Goal: Task Accomplishment & Management: Use online tool/utility

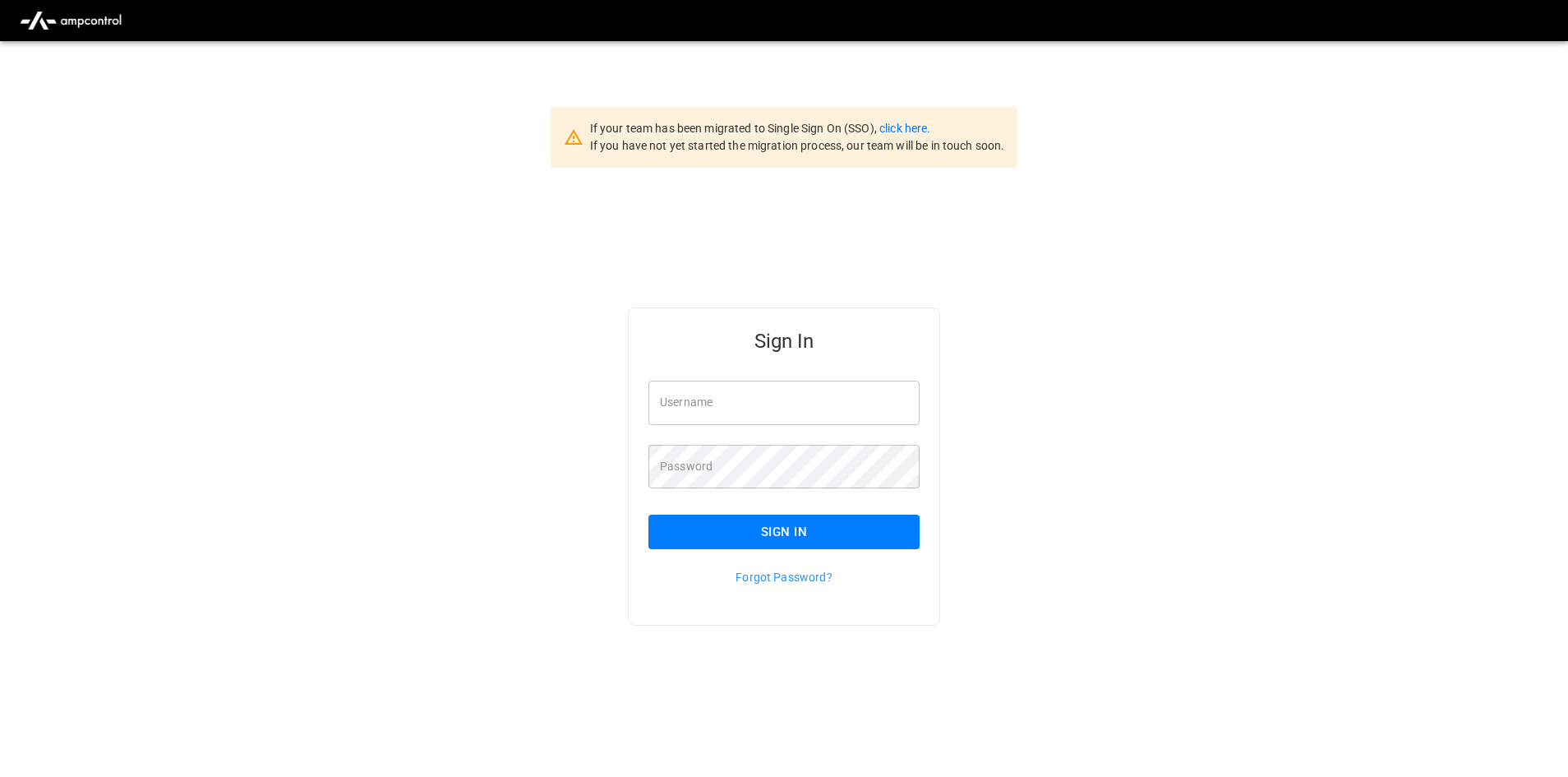
type input "**********"
click at [778, 547] on button "Sign In" at bounding box center [784, 531] width 272 height 34
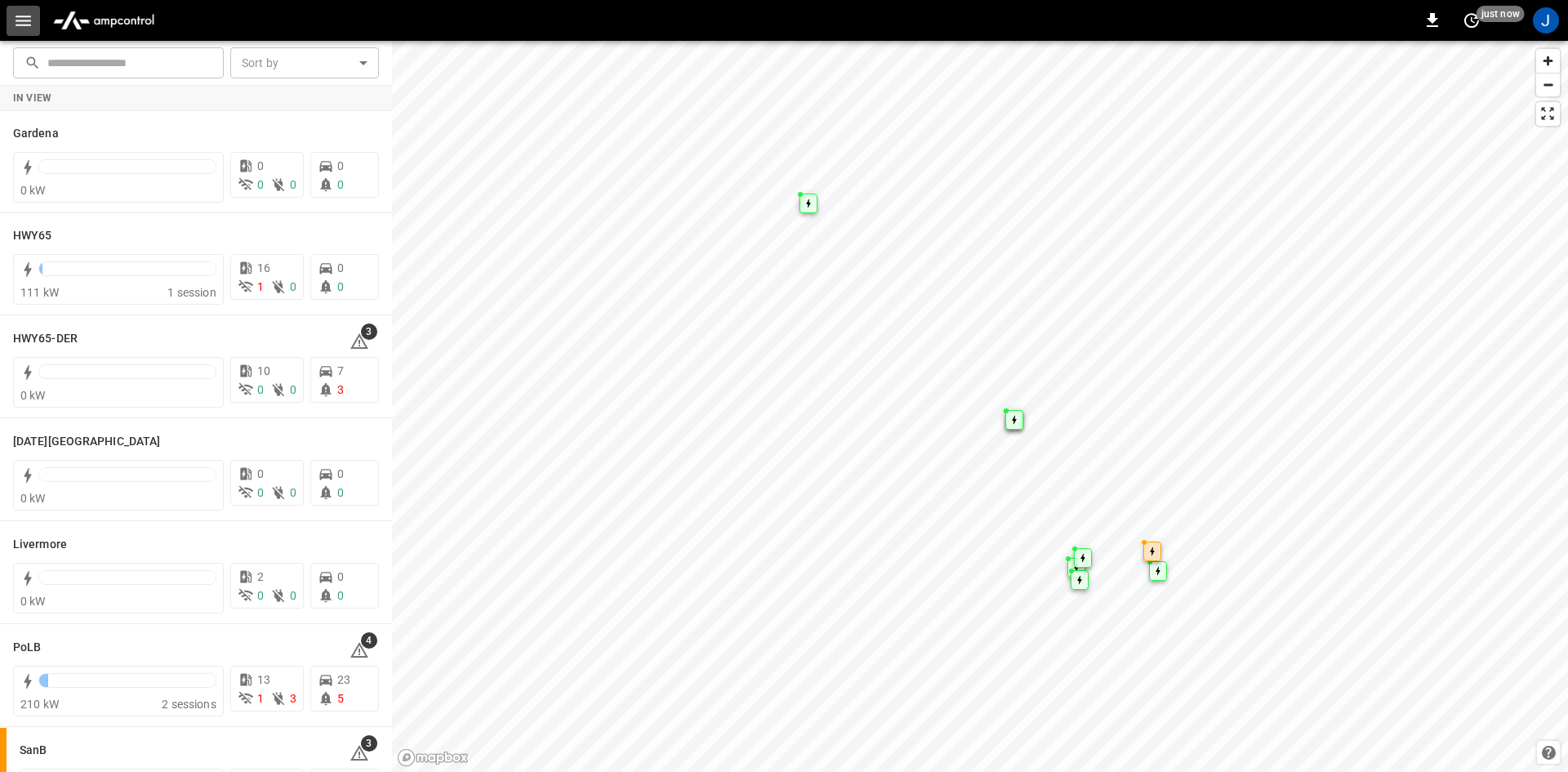
click at [25, 18] on icon "button" at bounding box center [23, 20] width 20 height 20
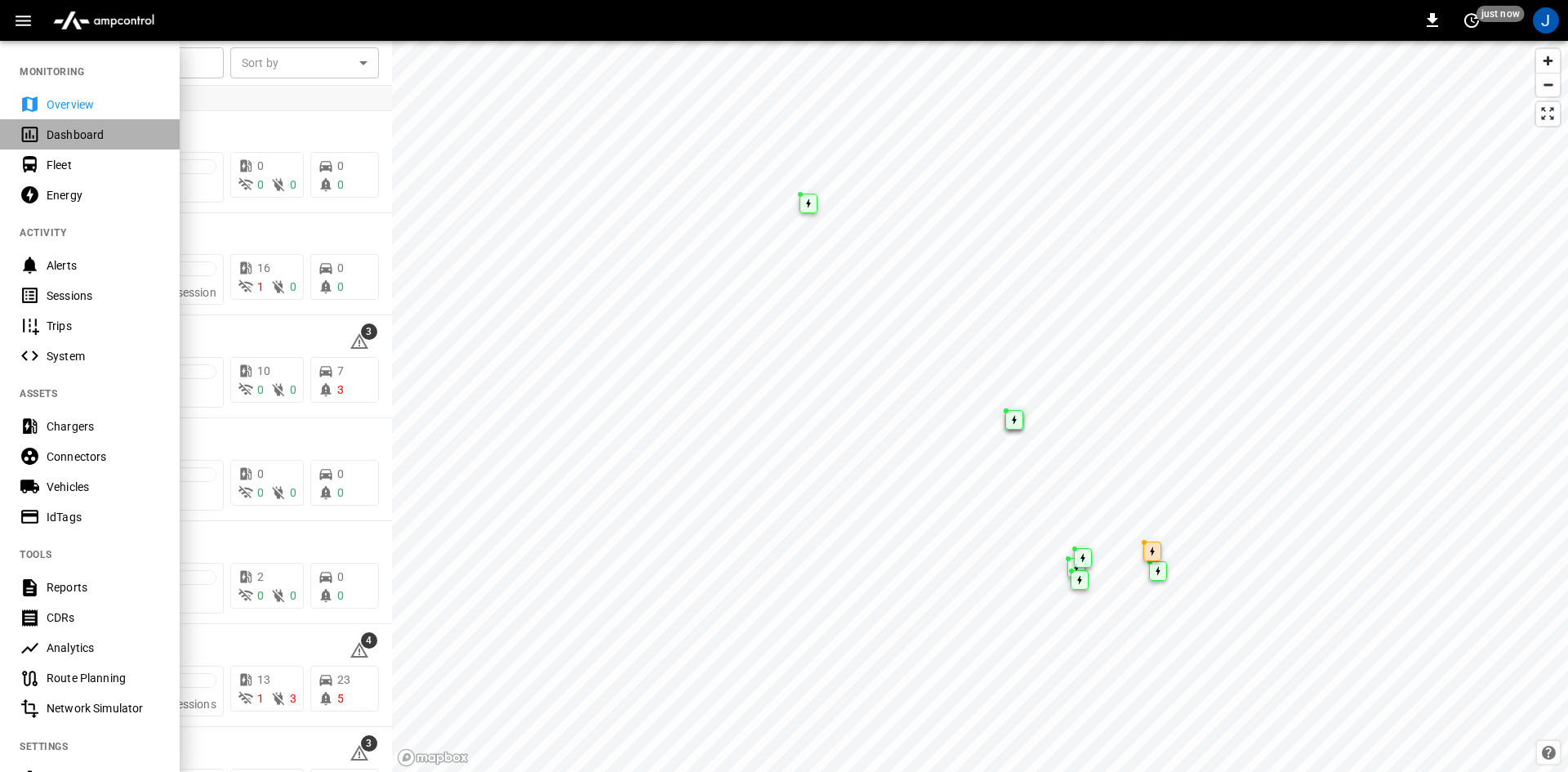
click at [41, 130] on div "Dashboard" at bounding box center [90, 134] width 179 height 31
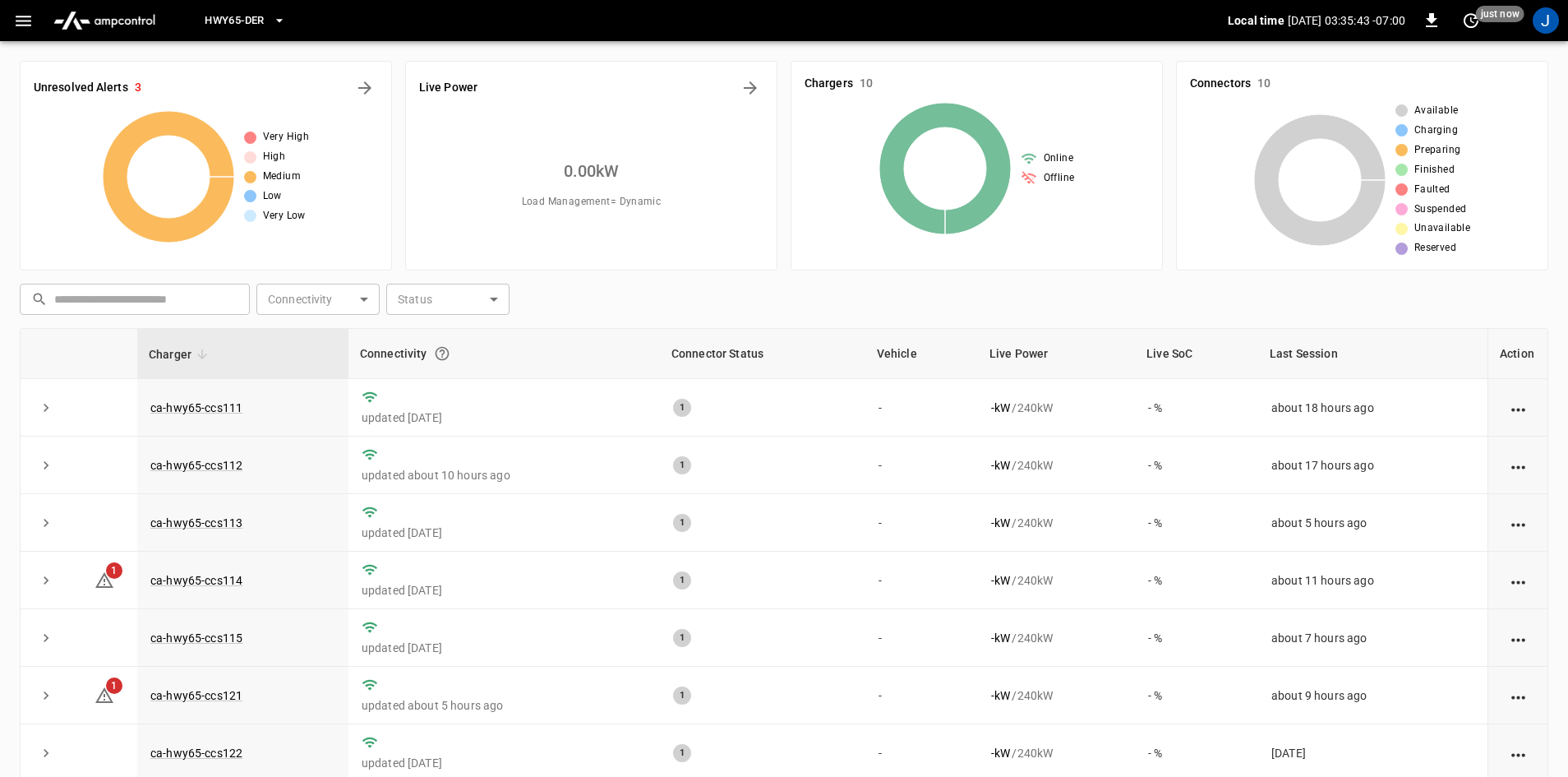
click at [266, 9] on button "HWY65-DER" at bounding box center [245, 20] width 94 height 32
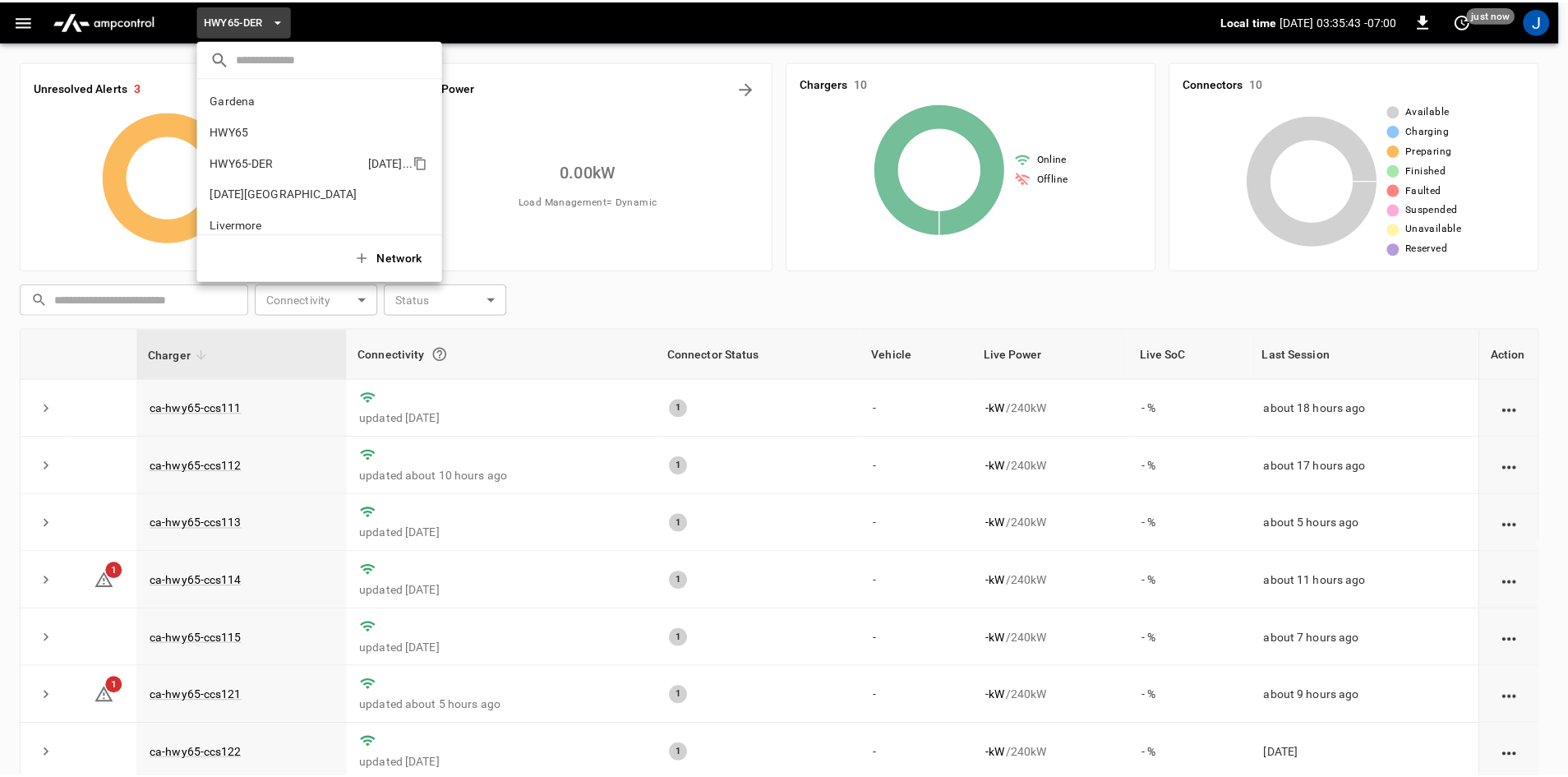
scroll to position [58, 0]
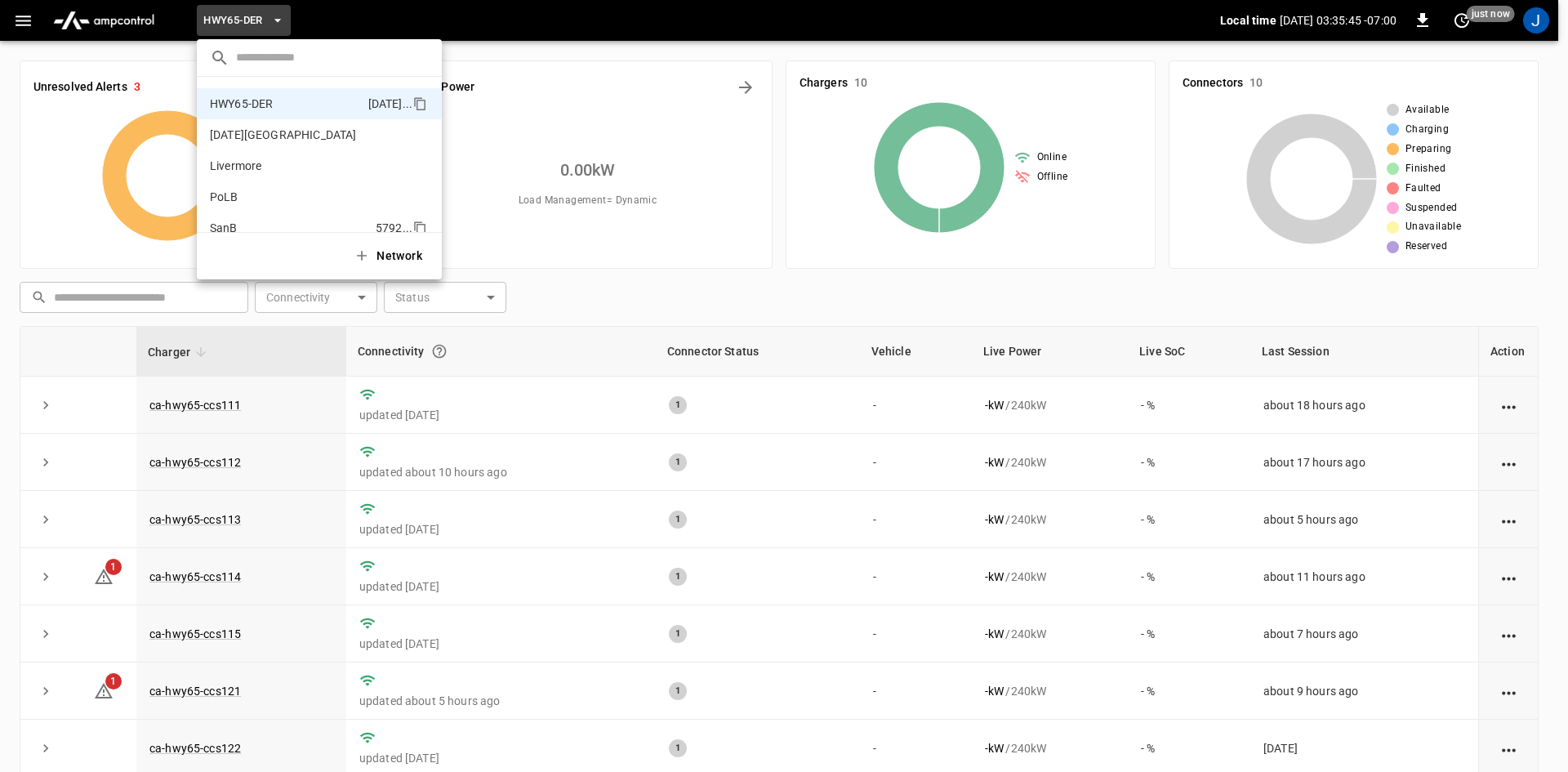
click at [231, 222] on p "SanB" at bounding box center [289, 228] width 159 height 17
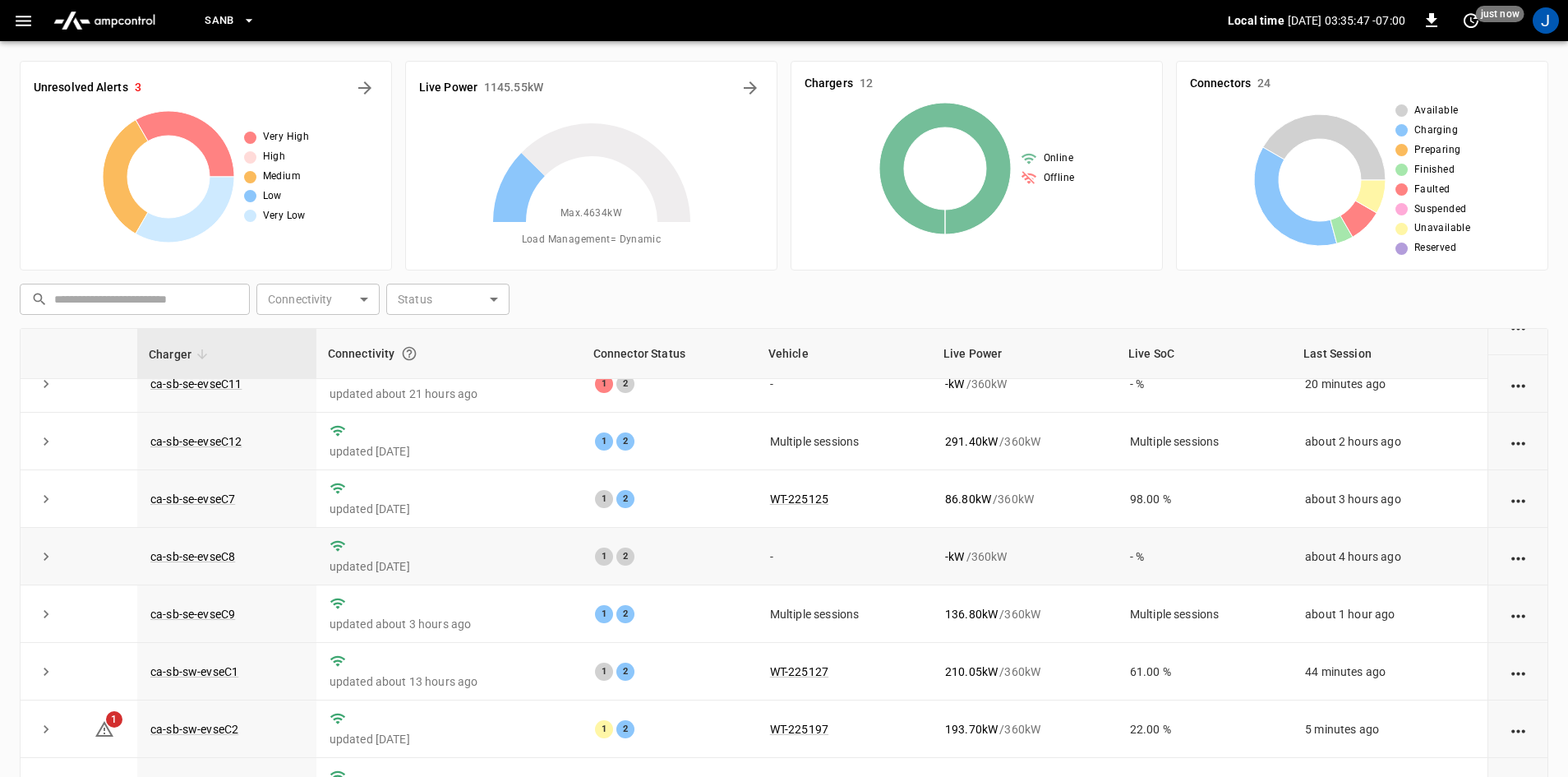
scroll to position [0, 0]
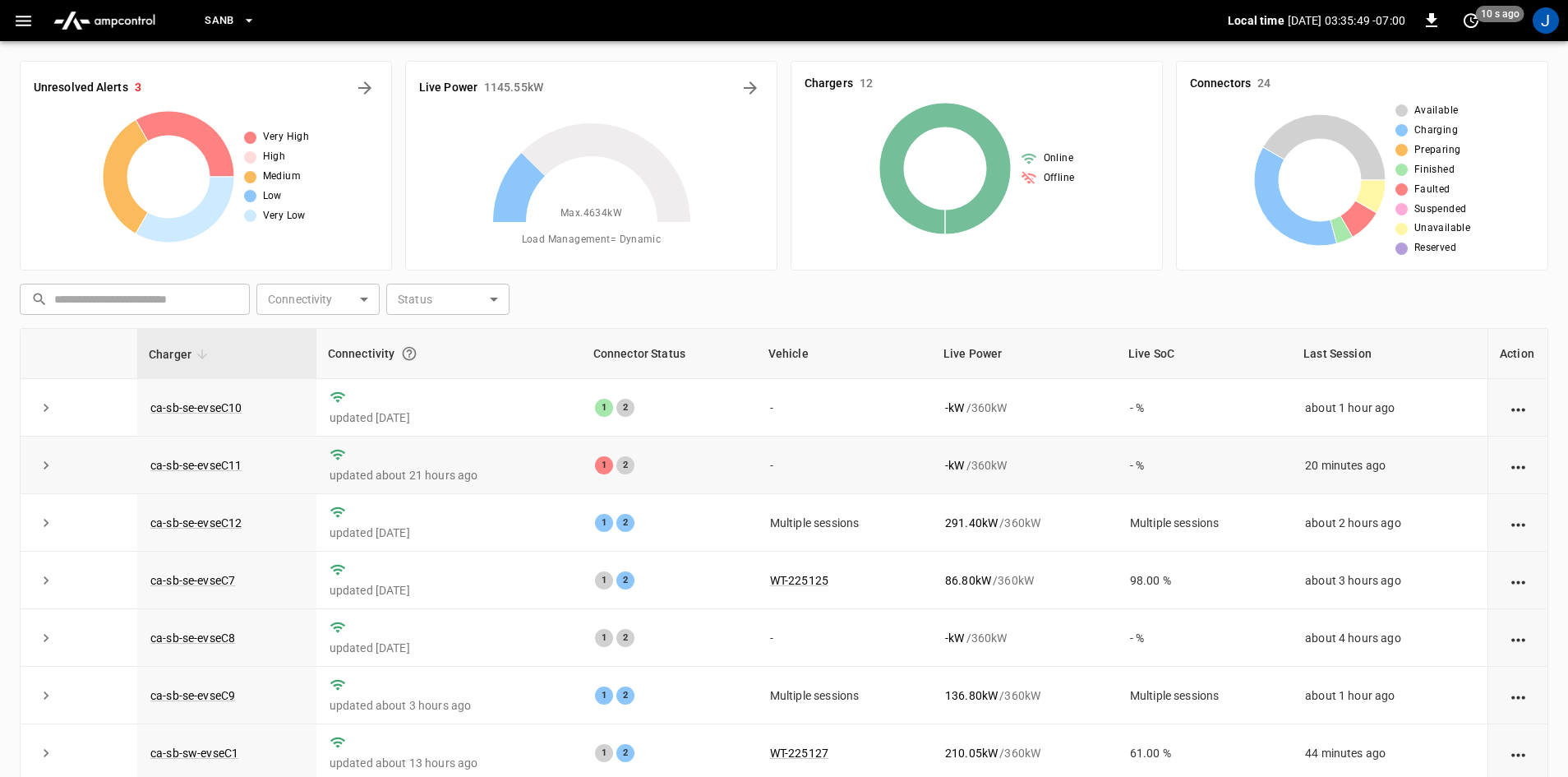
click at [219, 477] on td "ca-sb-se-evseC11" at bounding box center [227, 465] width 179 height 58
click at [220, 471] on link "ca-sb-se-evseC11" at bounding box center [195, 465] width 98 height 20
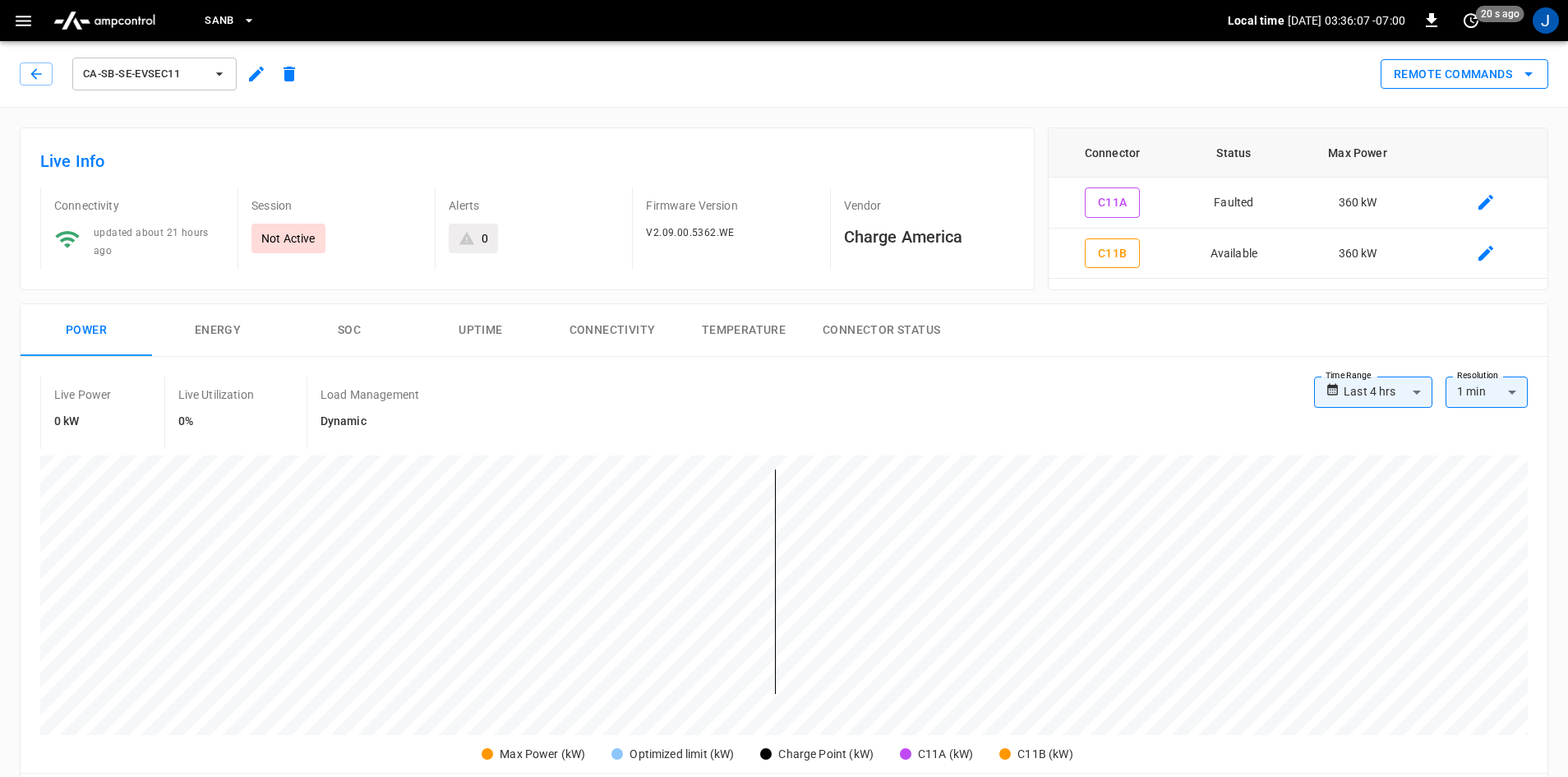
click at [1513, 79] on button "Remote Commands" at bounding box center [1465, 74] width 167 height 31
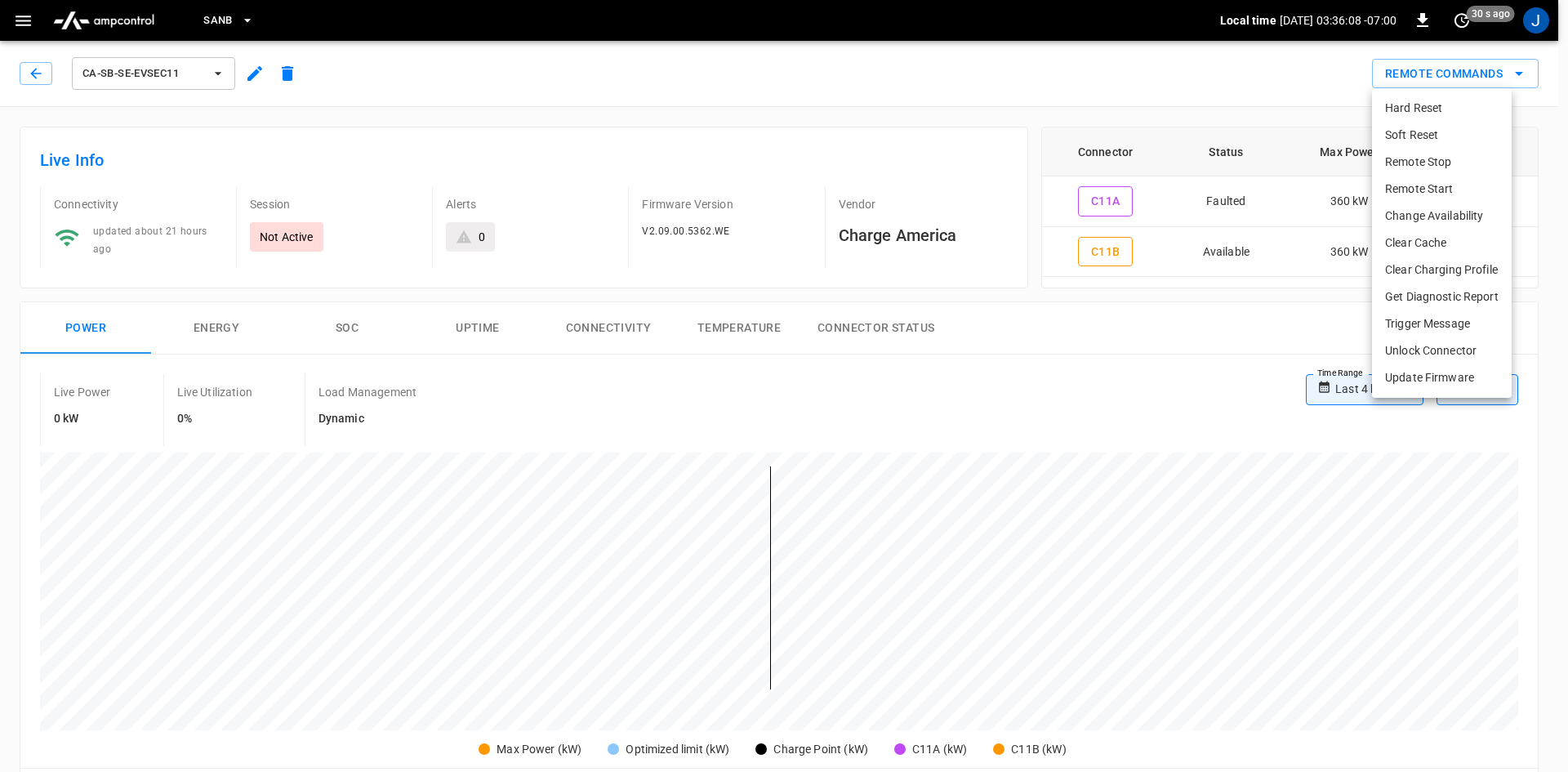
click at [1446, 177] on li "Remote Start" at bounding box center [1441, 189] width 140 height 27
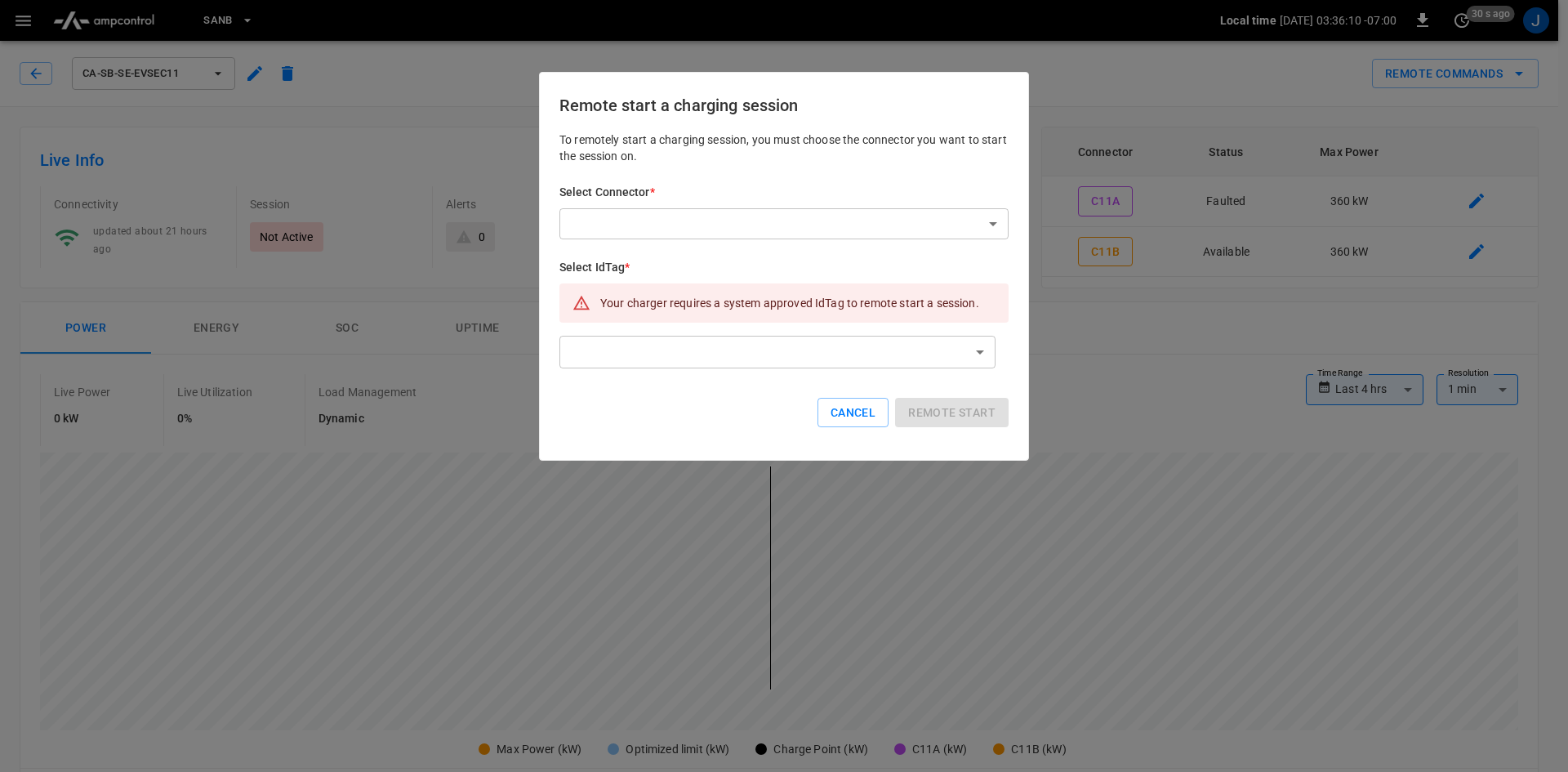
click at [685, 227] on body "**********" at bounding box center [784, 776] width 1568 height 1552
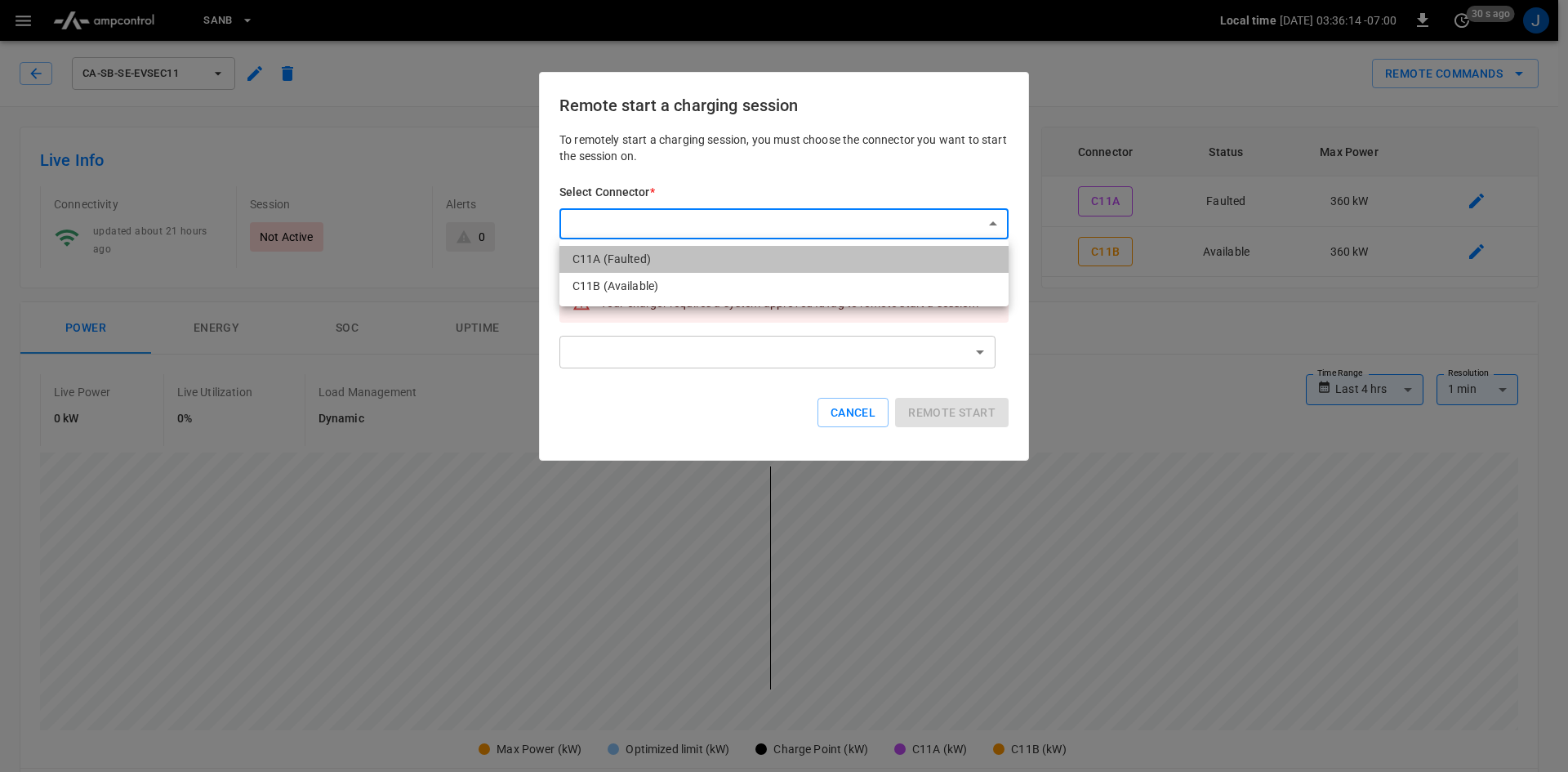
click at [704, 263] on li "C11A (Faulted)" at bounding box center [784, 259] width 449 height 27
type input "**********"
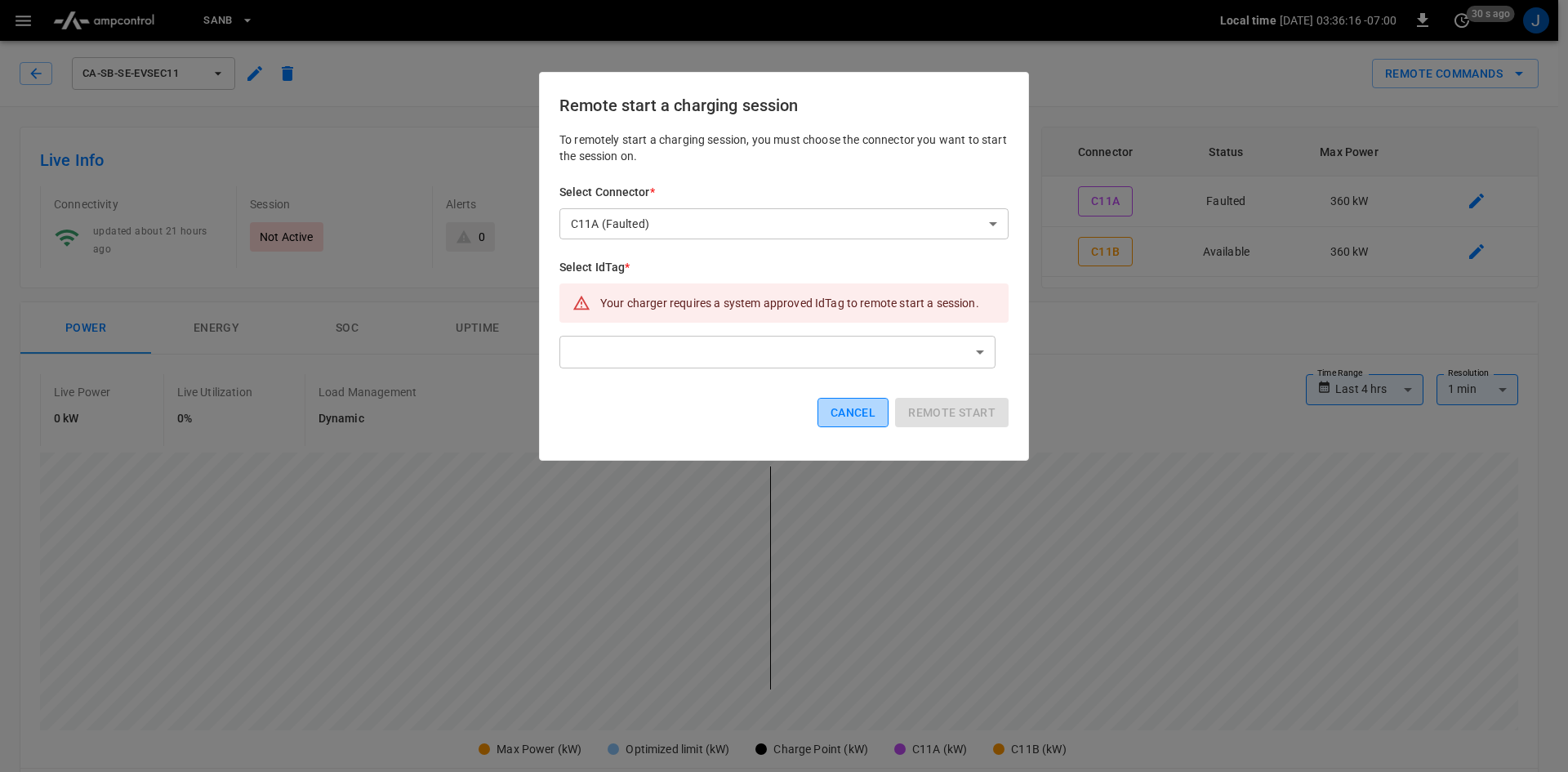
click at [863, 413] on button "Cancel" at bounding box center [853, 412] width 71 height 31
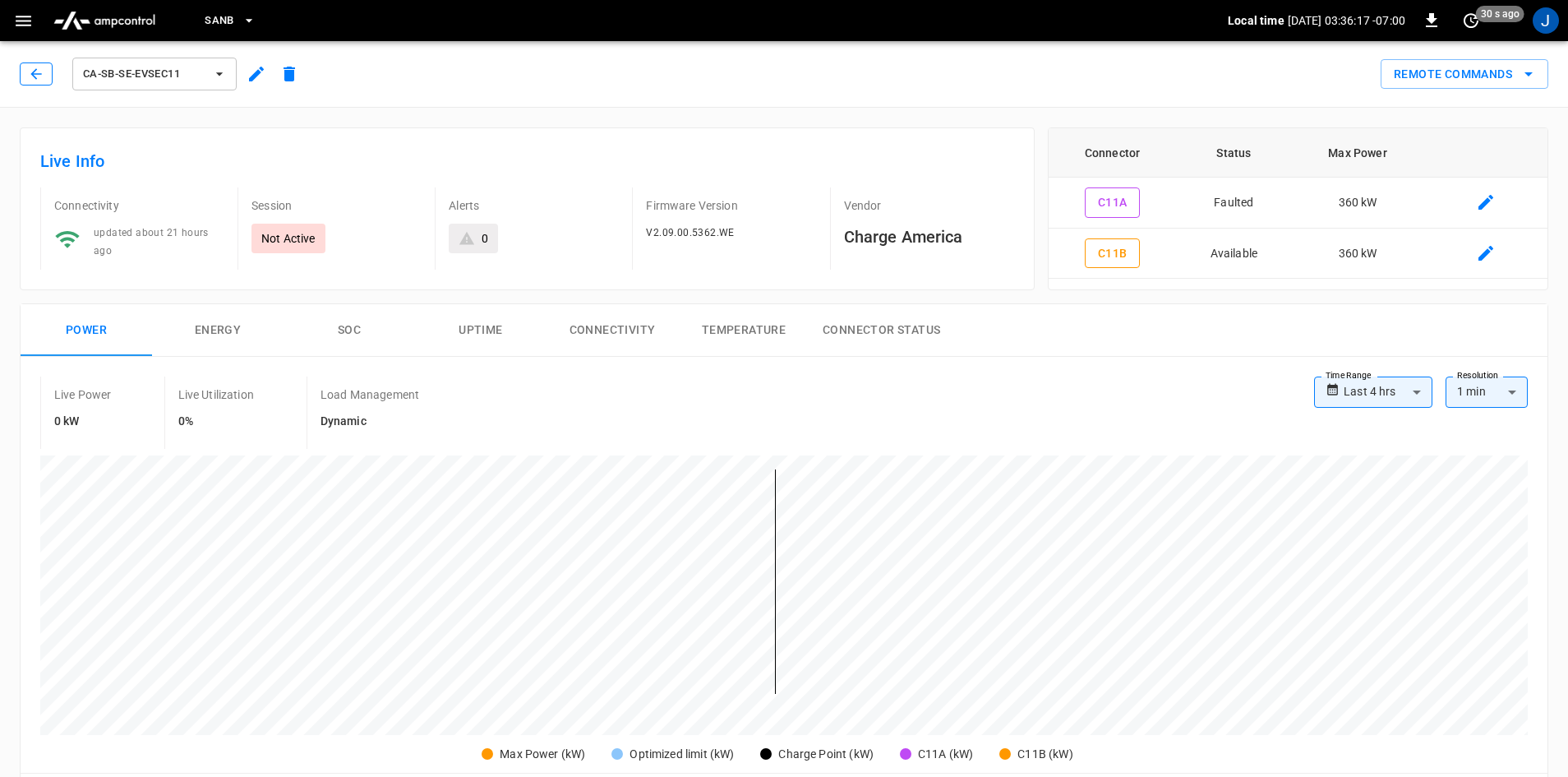
click at [38, 85] on button "button" at bounding box center [35, 74] width 33 height 23
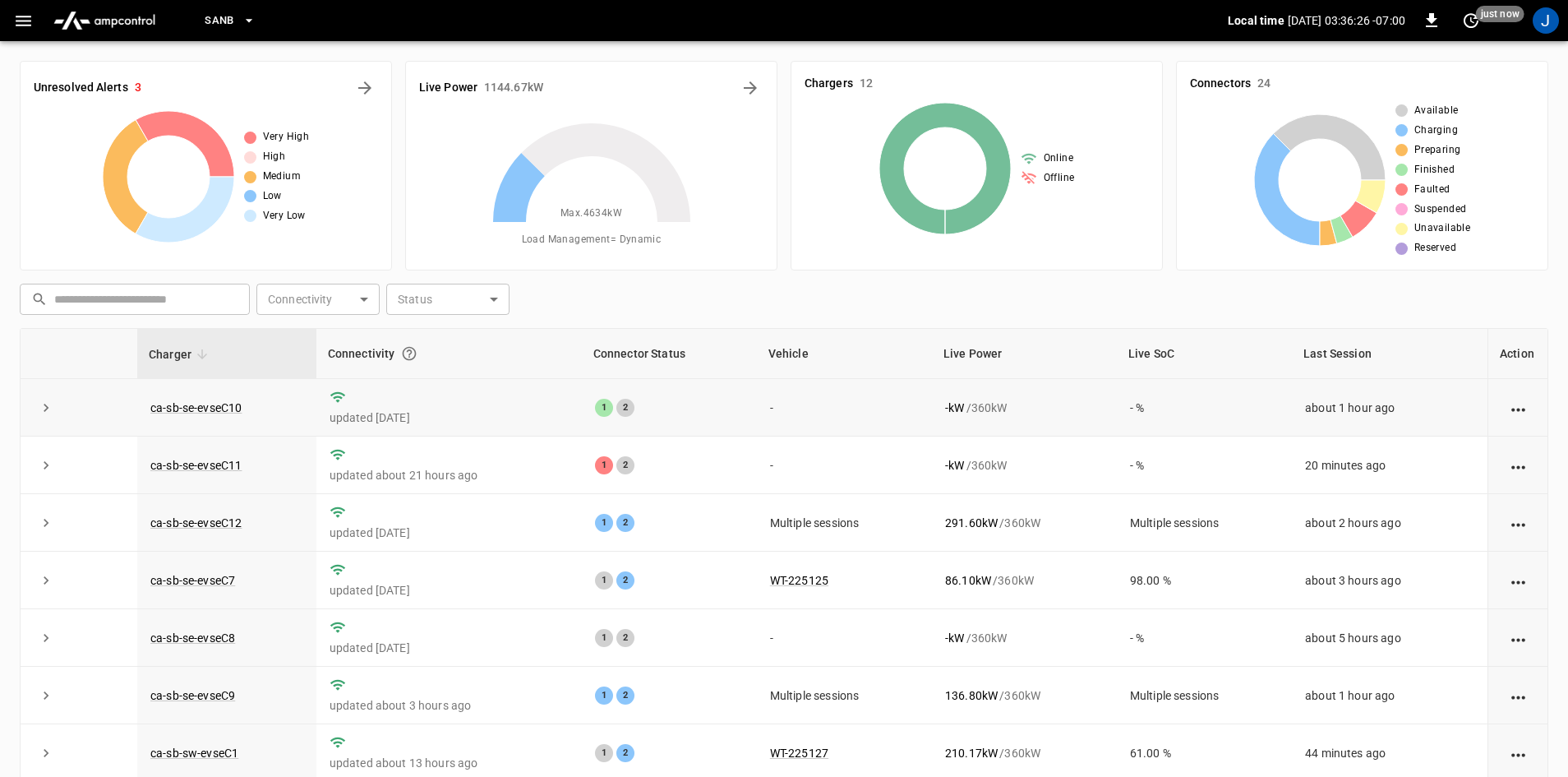
click at [201, 414] on td "ca-sb-se-evseC10" at bounding box center [227, 408] width 179 height 58
click at [204, 407] on link "ca-sb-se-evseC10" at bounding box center [195, 408] width 98 height 20
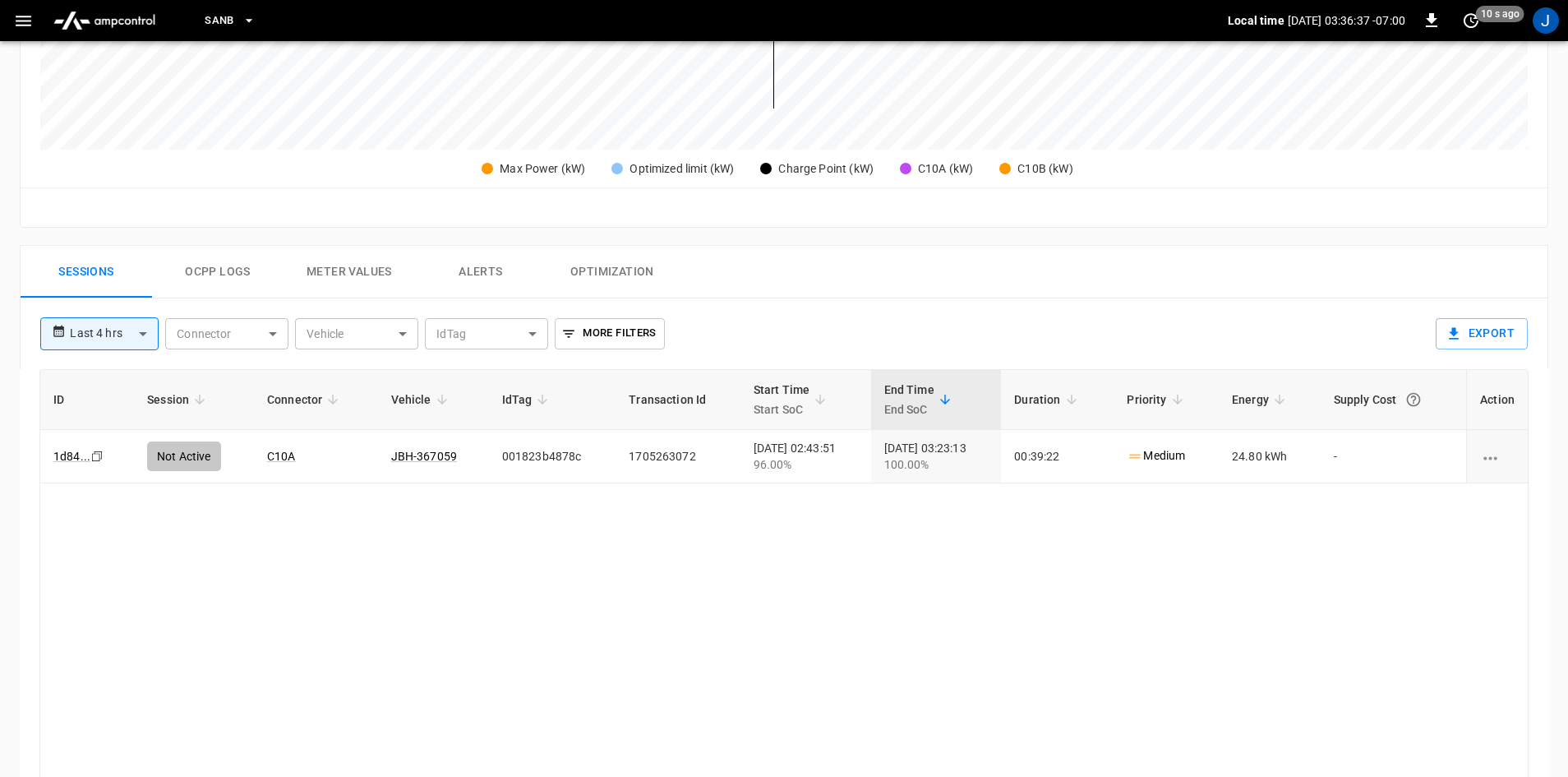
scroll to position [781, 0]
